Goal: Task Accomplishment & Management: Manage account settings

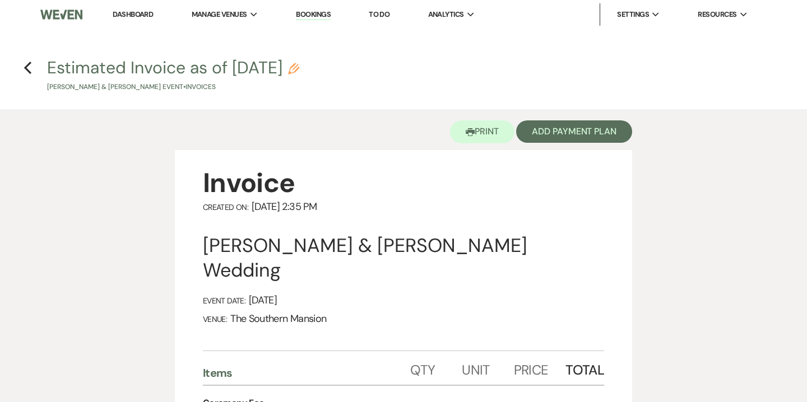
click at [321, 13] on link "Bookings" at bounding box center [313, 15] width 35 height 11
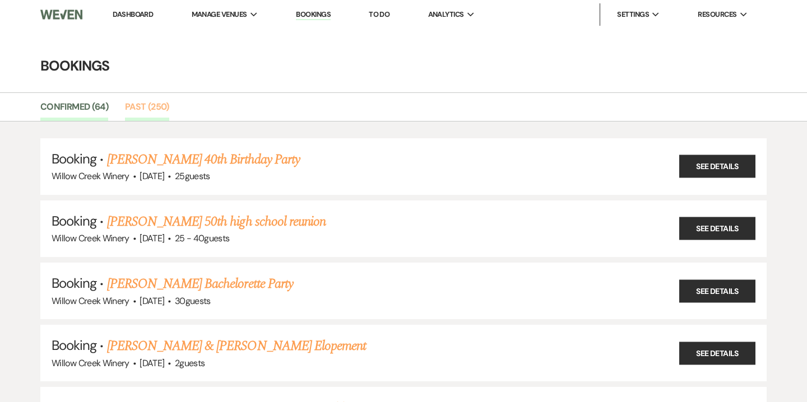
click at [142, 114] on link "Past (250)" at bounding box center [147, 110] width 44 height 21
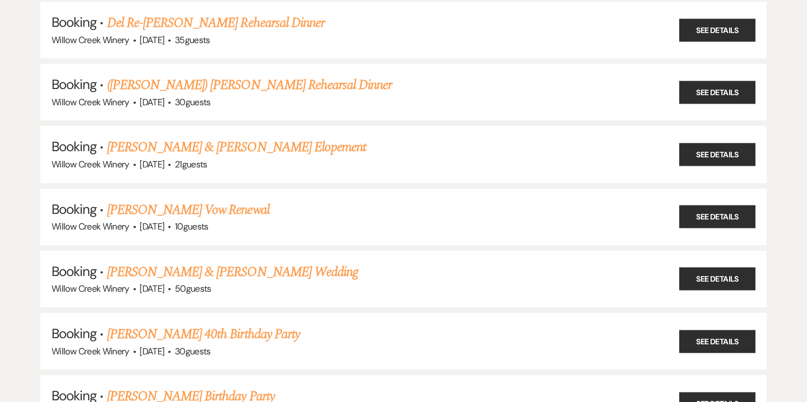
scroll to position [14588, 0]
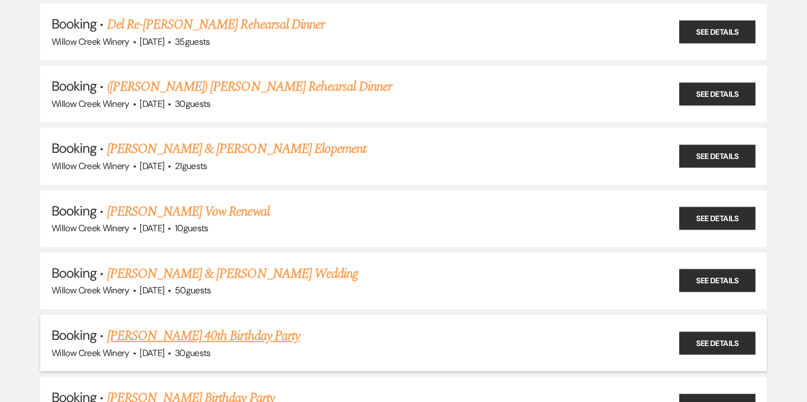
click at [169, 326] on link "[PERSON_NAME] 40th Birthday Party" at bounding box center [203, 336] width 193 height 20
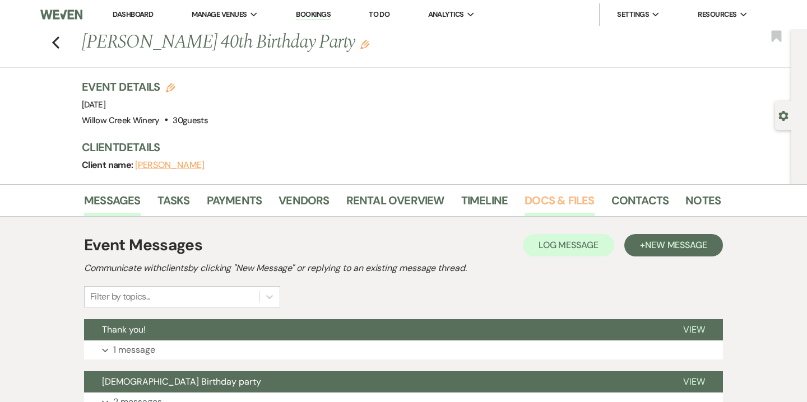
click at [562, 201] on link "Docs & Files" at bounding box center [558, 204] width 69 height 25
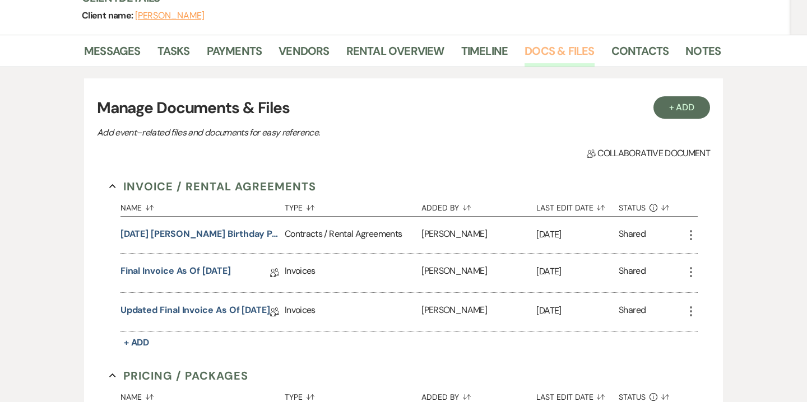
scroll to position [150, 0]
click at [169, 272] on link "Final Invoice as of [DATE]" at bounding box center [175, 272] width 110 height 17
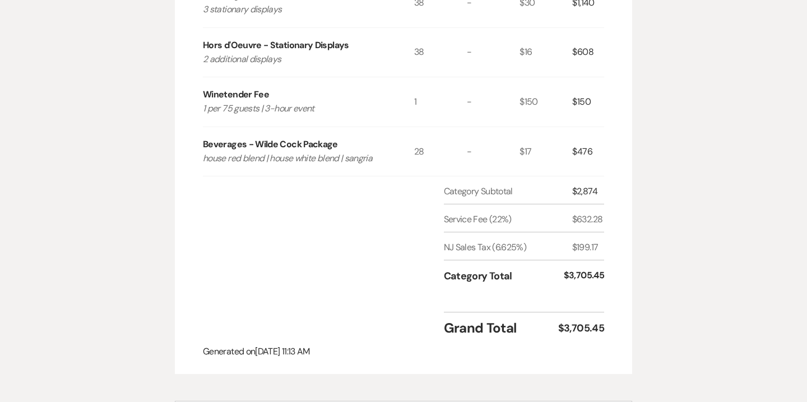
scroll to position [424, 0]
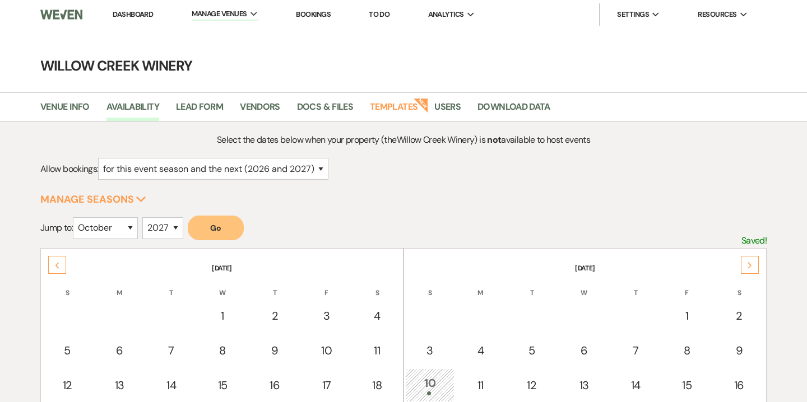
select select "2"
select select "10"
select select "2027"
